Goal: Information Seeking & Learning: Check status

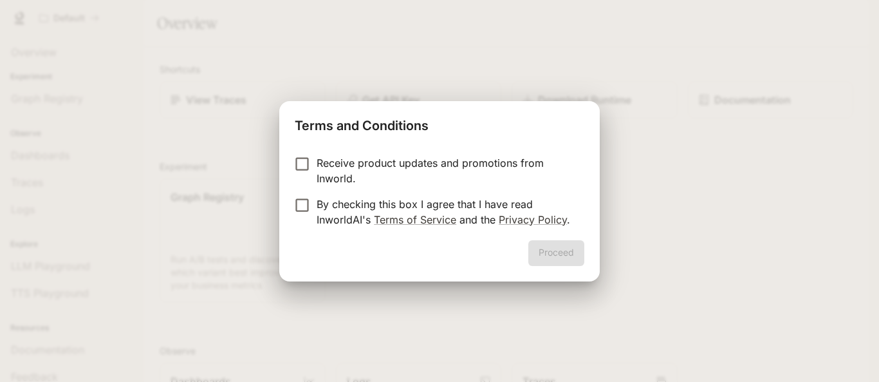
click at [494, 160] on p "Receive product updates and promotions from Inworld." at bounding box center [445, 170] width 257 height 31
click at [504, 197] on p "By checking this box I agree that I have read InworldAI's Terms of Service and …" at bounding box center [445, 211] width 257 height 31
click at [551, 246] on button "Proceed" at bounding box center [556, 253] width 56 height 26
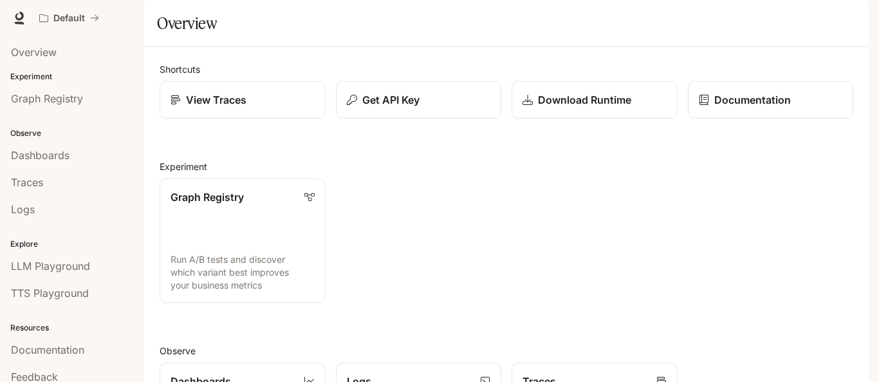
scroll to position [340, 0]
click at [42, 204] on div "Logs" at bounding box center [72, 208] width 122 height 15
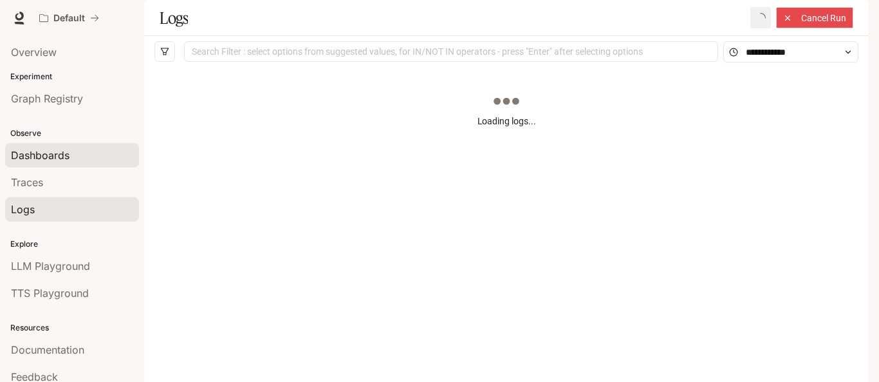
click at [67, 153] on span "Dashboards" at bounding box center [40, 154] width 59 height 15
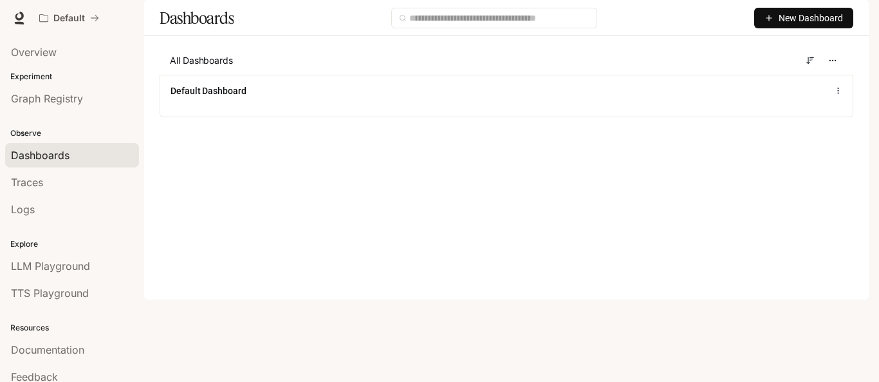
scroll to position [37, 0]
